Goal: Find specific page/section: Find specific page/section

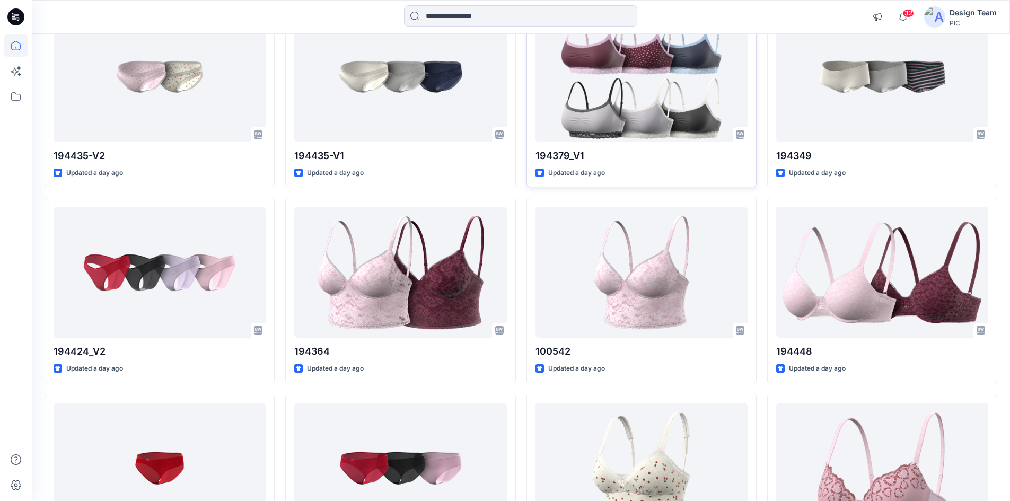
scroll to position [752, 0]
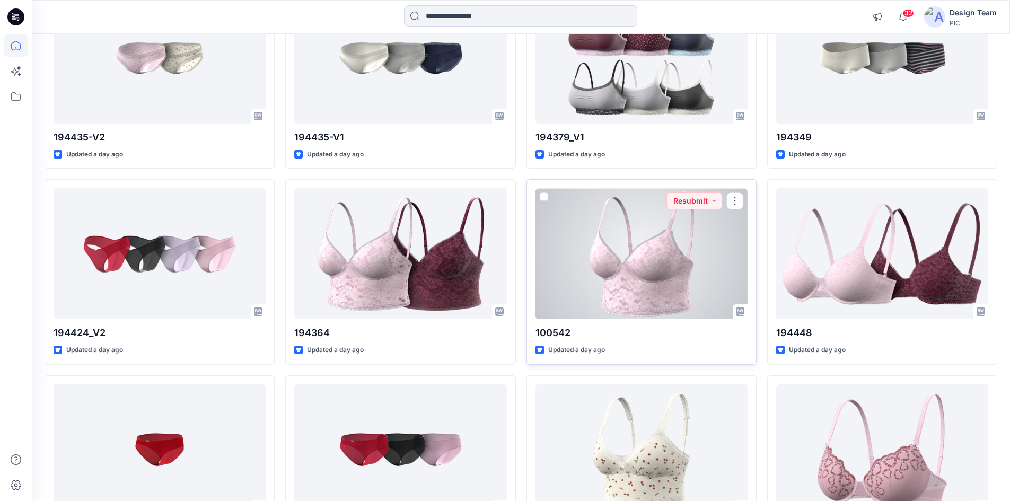
click at [656, 295] on div at bounding box center [641, 253] width 212 height 131
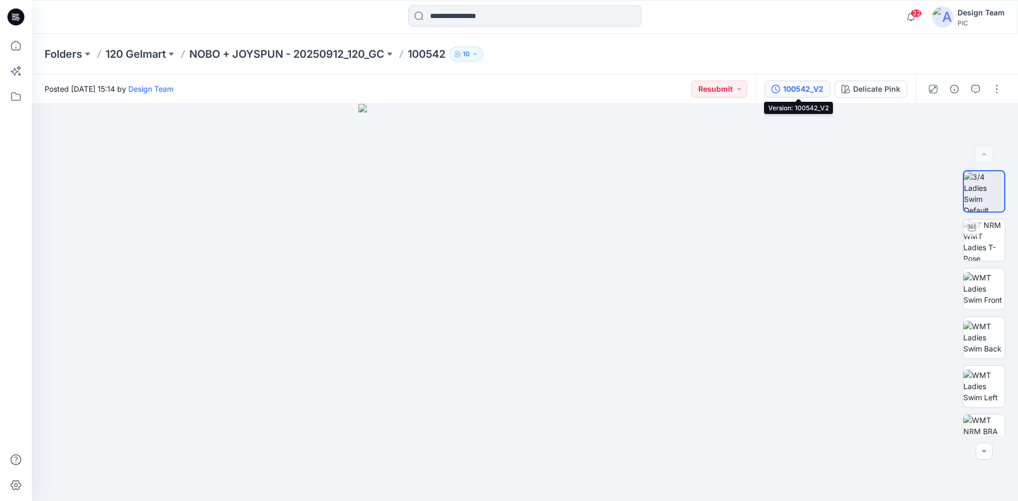
click at [787, 94] on div "100542_V2" at bounding box center [803, 89] width 40 height 12
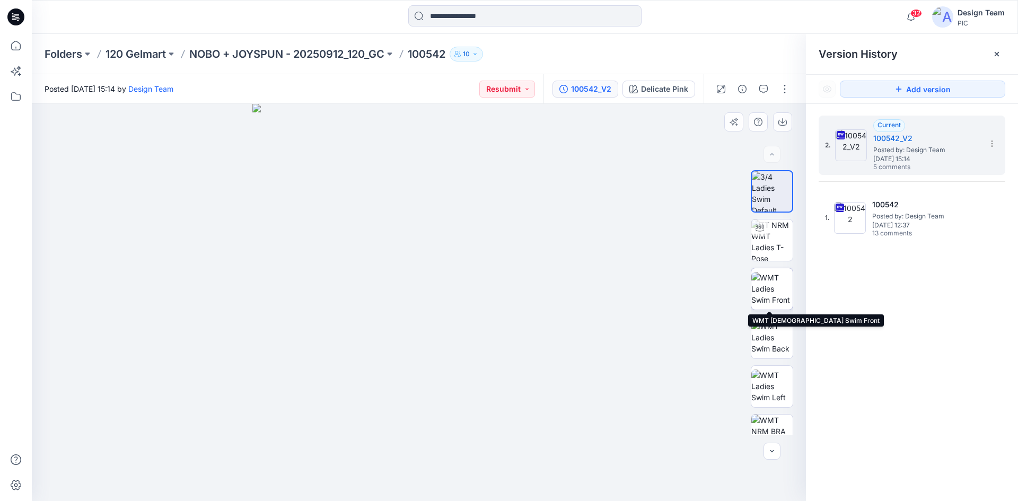
click at [758, 283] on img at bounding box center [771, 288] width 41 height 33
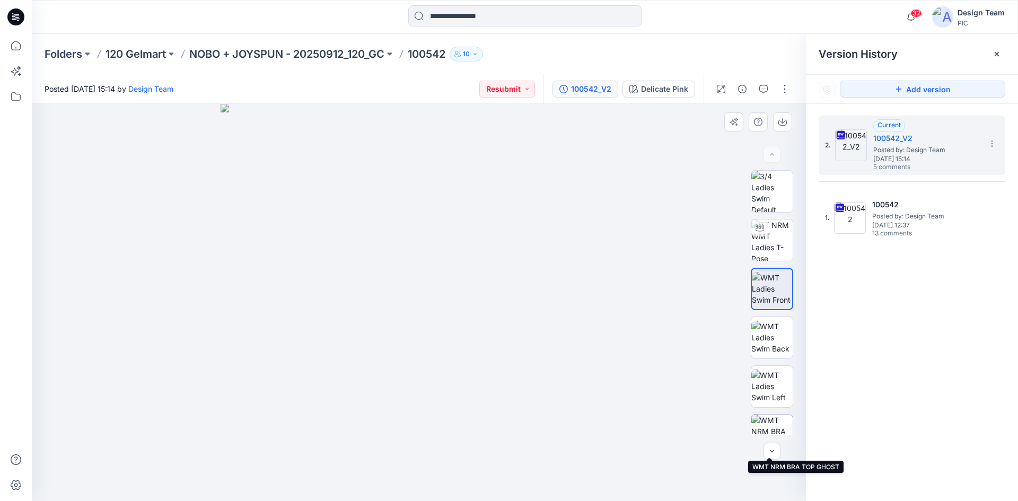
click at [768, 429] on img at bounding box center [771, 435] width 41 height 41
click at [330, 55] on p "NOBO + JOYSPUN - 20250912_120_GC" at bounding box center [286, 54] width 195 height 15
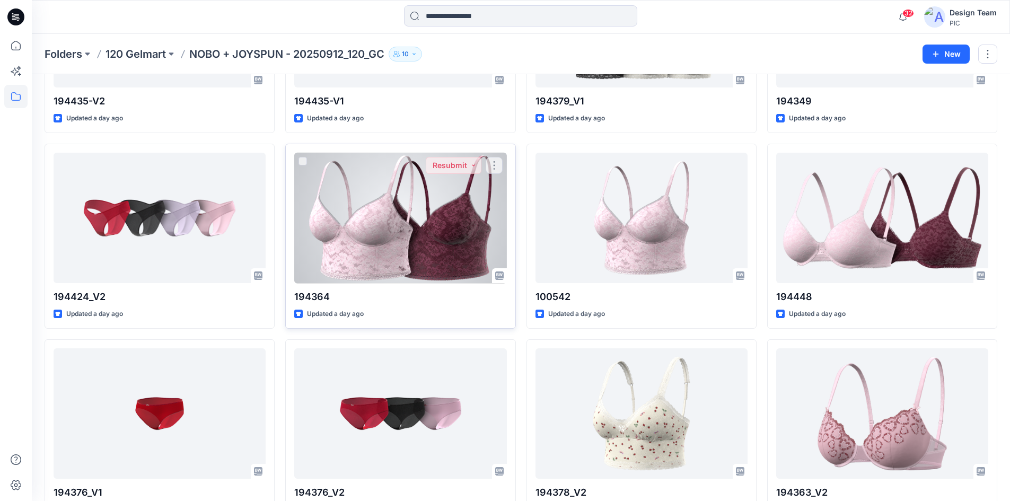
scroll to position [564, 0]
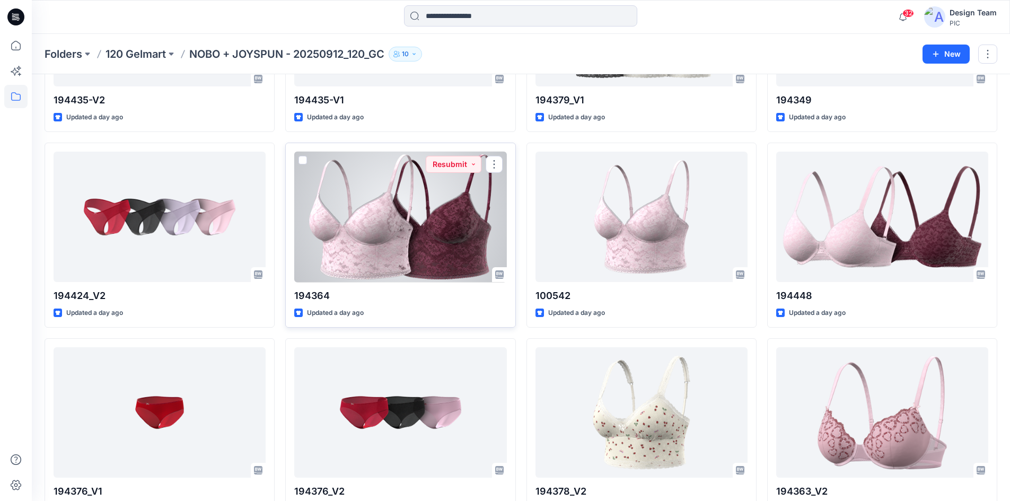
click at [366, 254] on div at bounding box center [400, 217] width 212 height 131
